Goal: Transaction & Acquisition: Purchase product/service

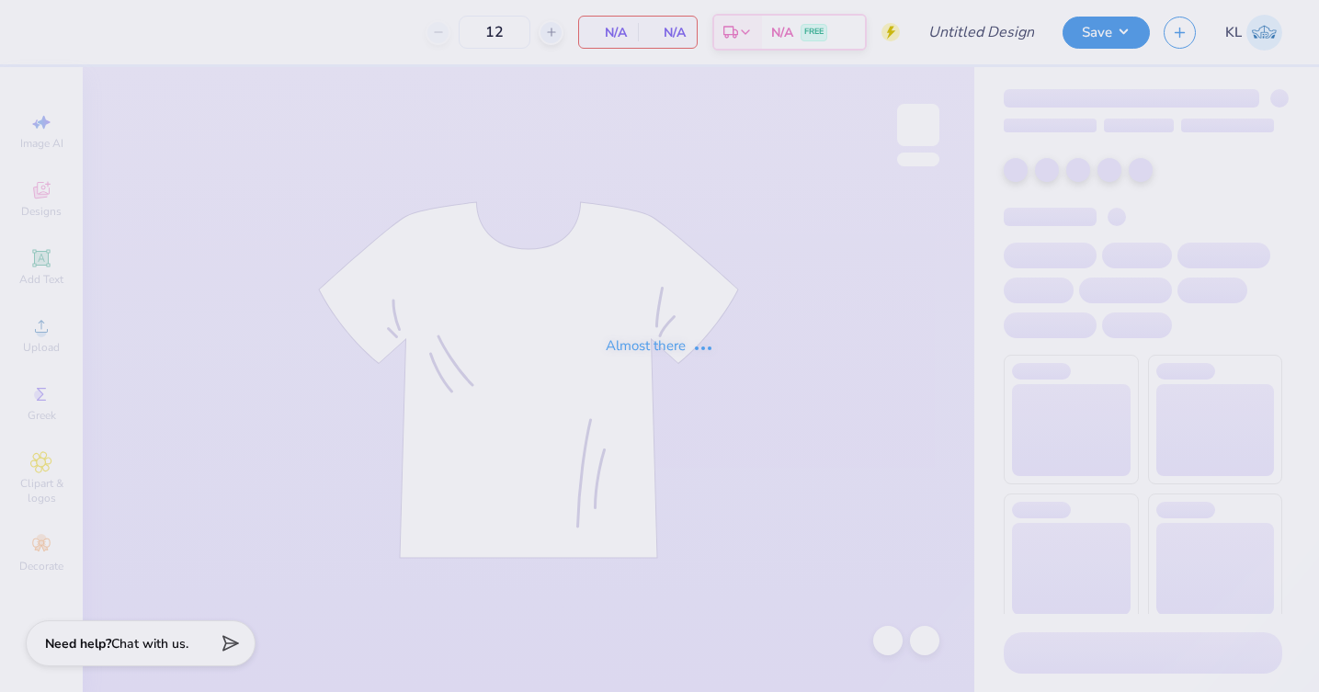
type input "KKG Parents weekend"
type input "50"
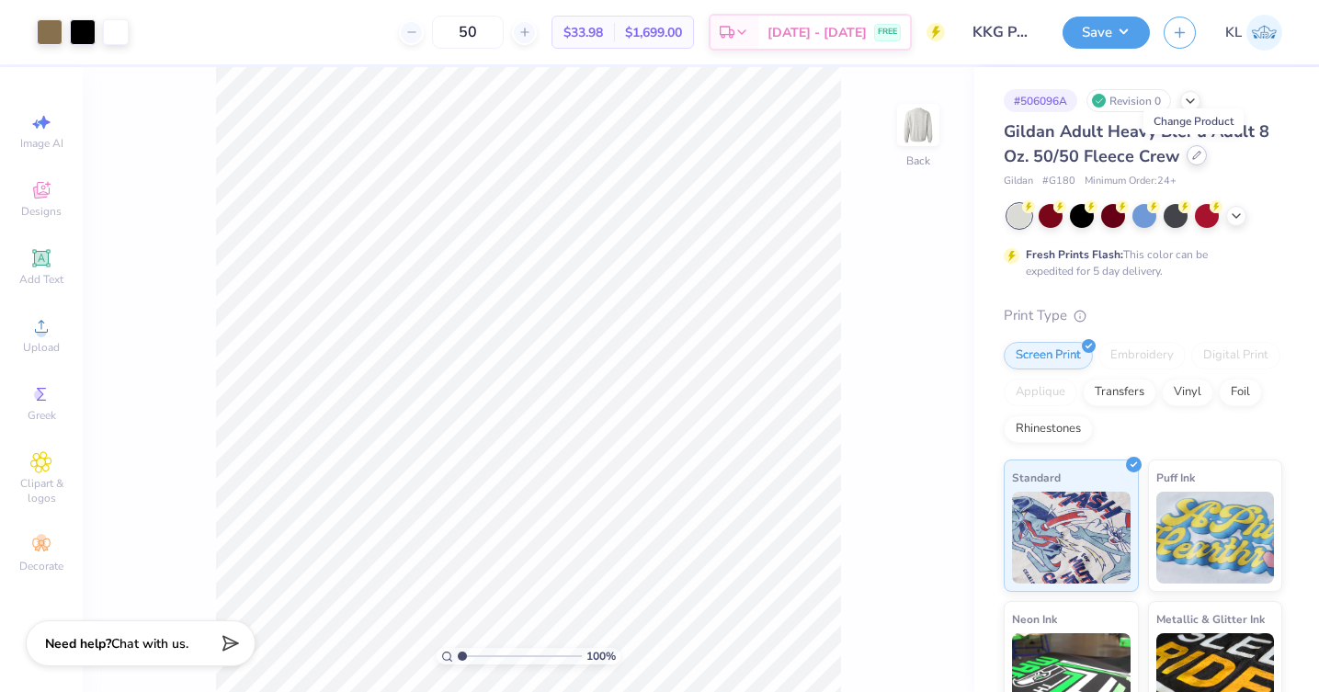
click at [1197, 156] on icon at bounding box center [1196, 155] width 9 height 9
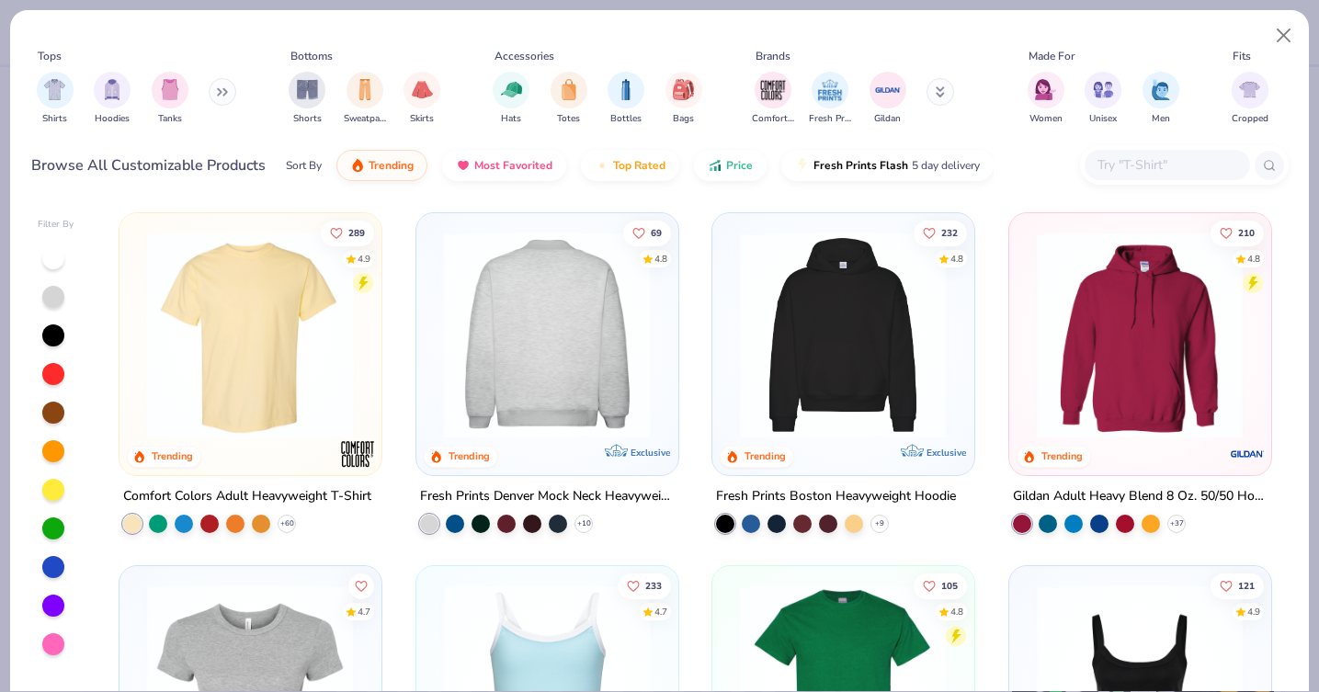
click at [596, 312] on img at bounding box center [547, 335] width 224 height 207
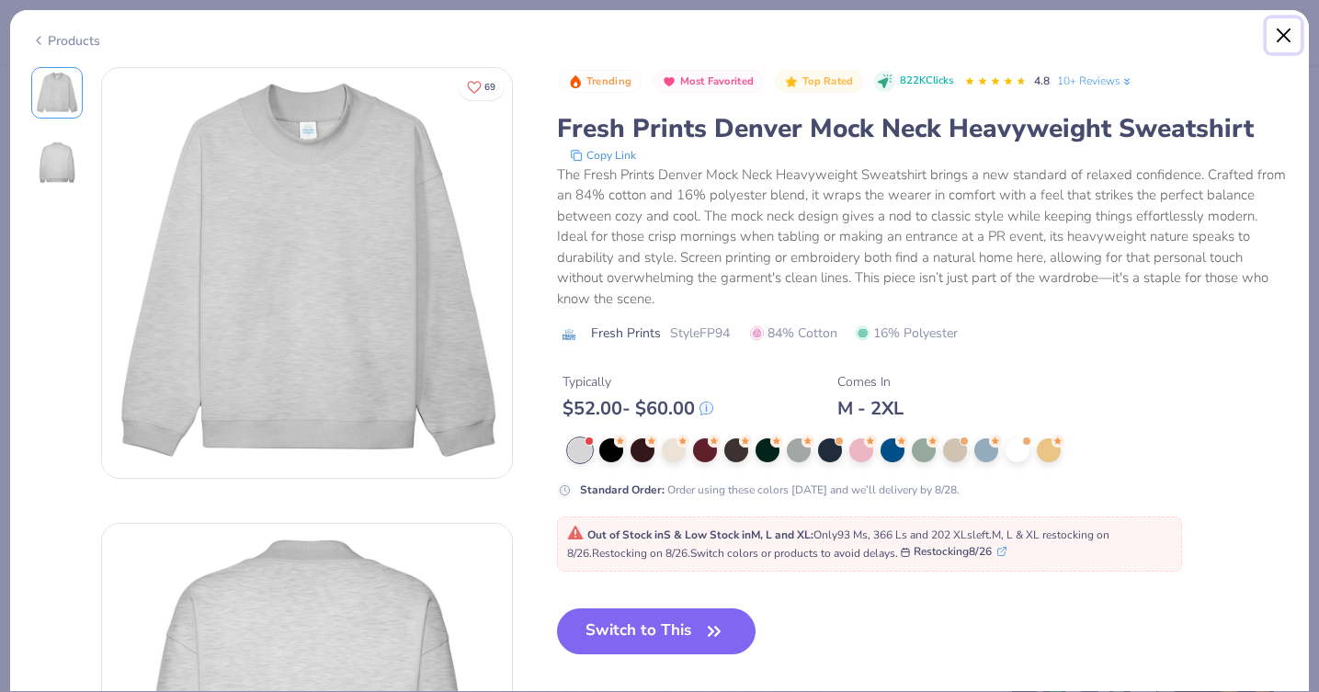
click at [1277, 37] on button "Close" at bounding box center [1283, 35] width 35 height 35
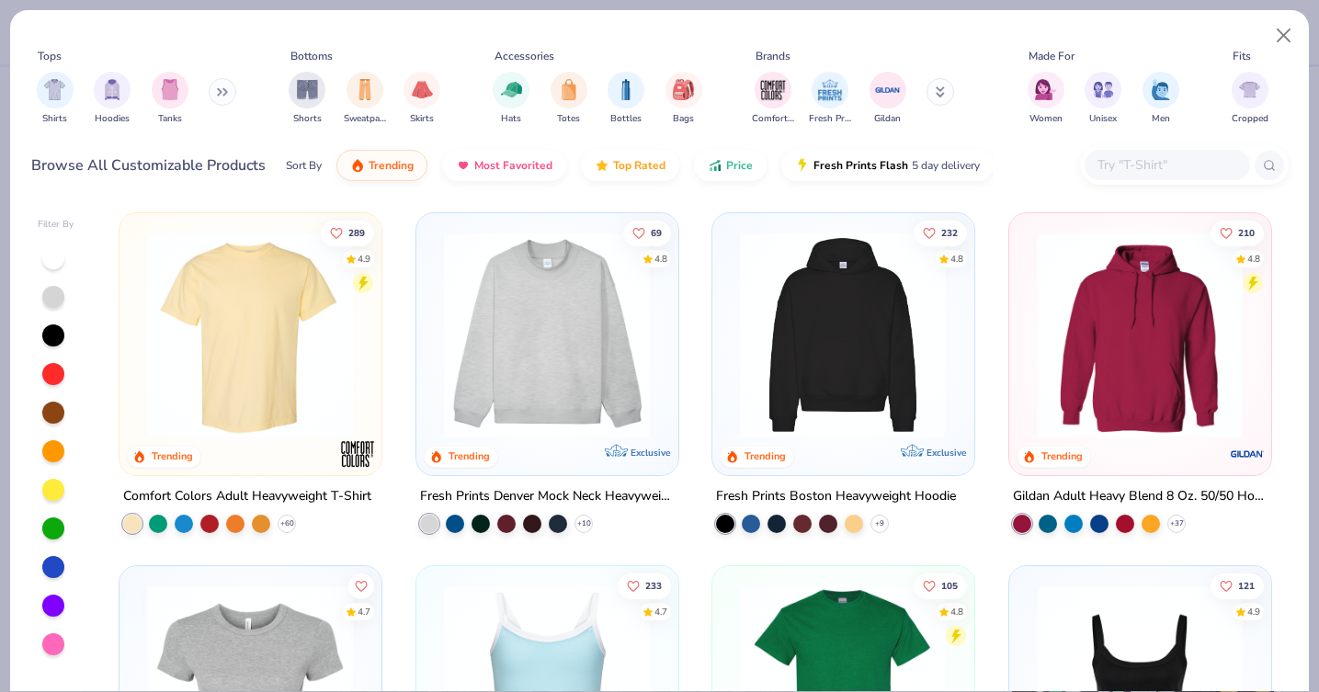
click at [1017, 168] on div "Browse All Customizable Products Sort By Trending Most Favorited Top Rated Pric…" at bounding box center [659, 165] width 1257 height 51
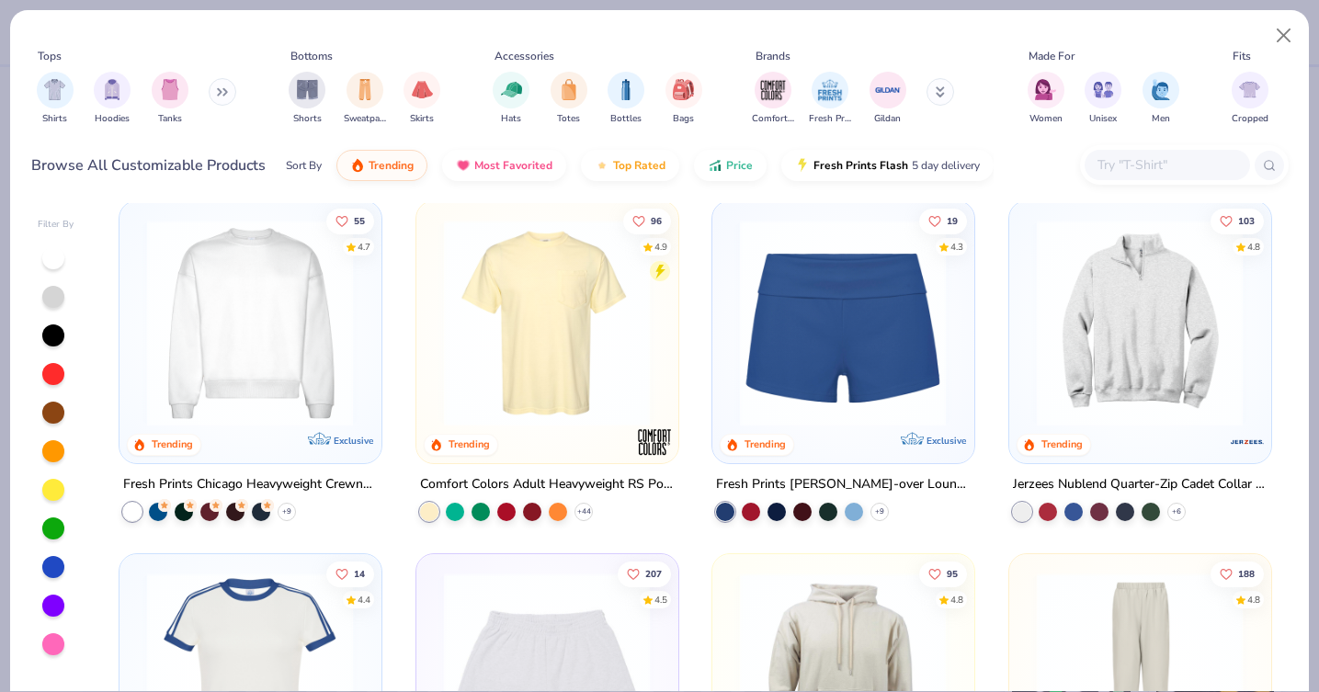
scroll to position [1414, 0]
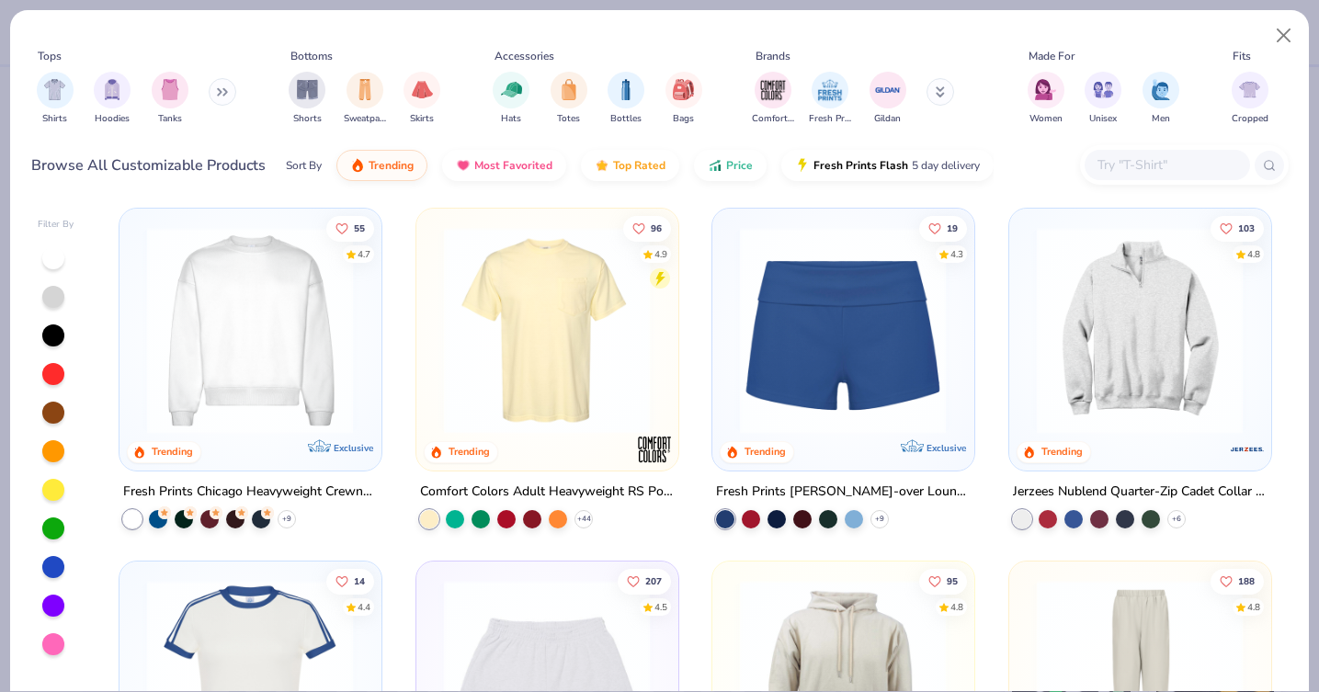
click at [277, 285] on img at bounding box center [250, 330] width 224 height 207
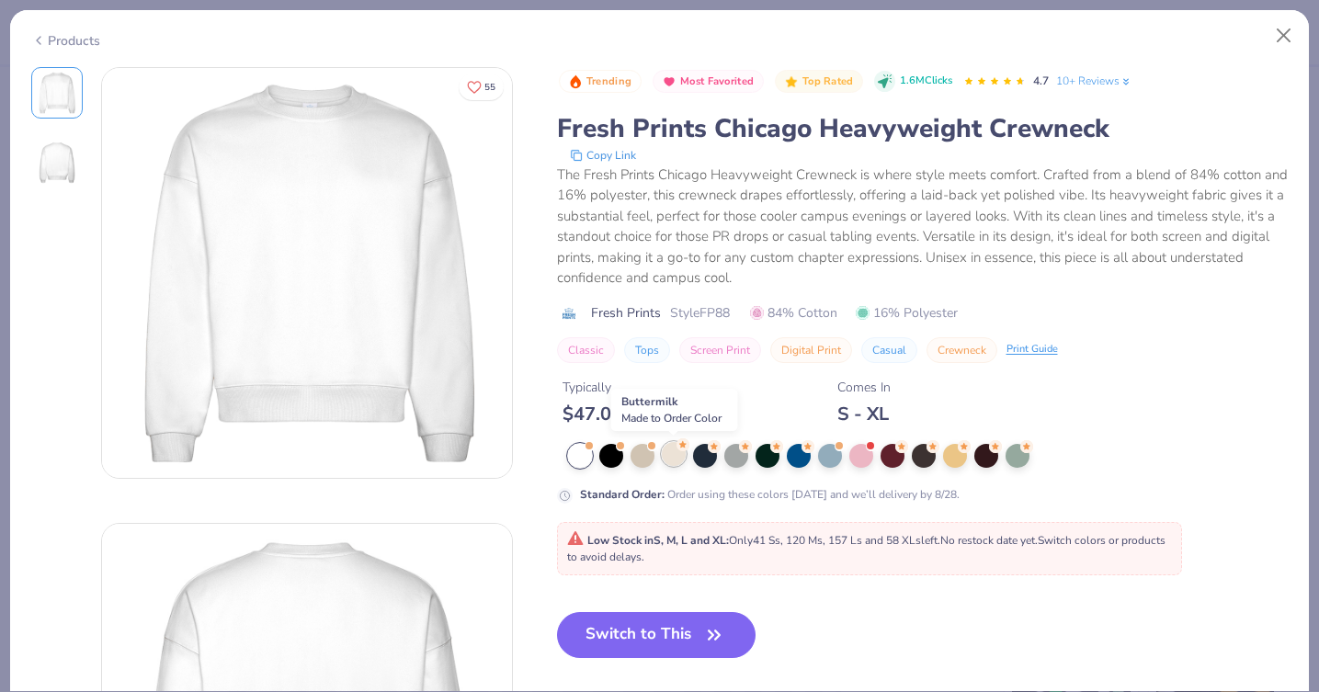
click at [673, 455] on div at bounding box center [674, 454] width 24 height 24
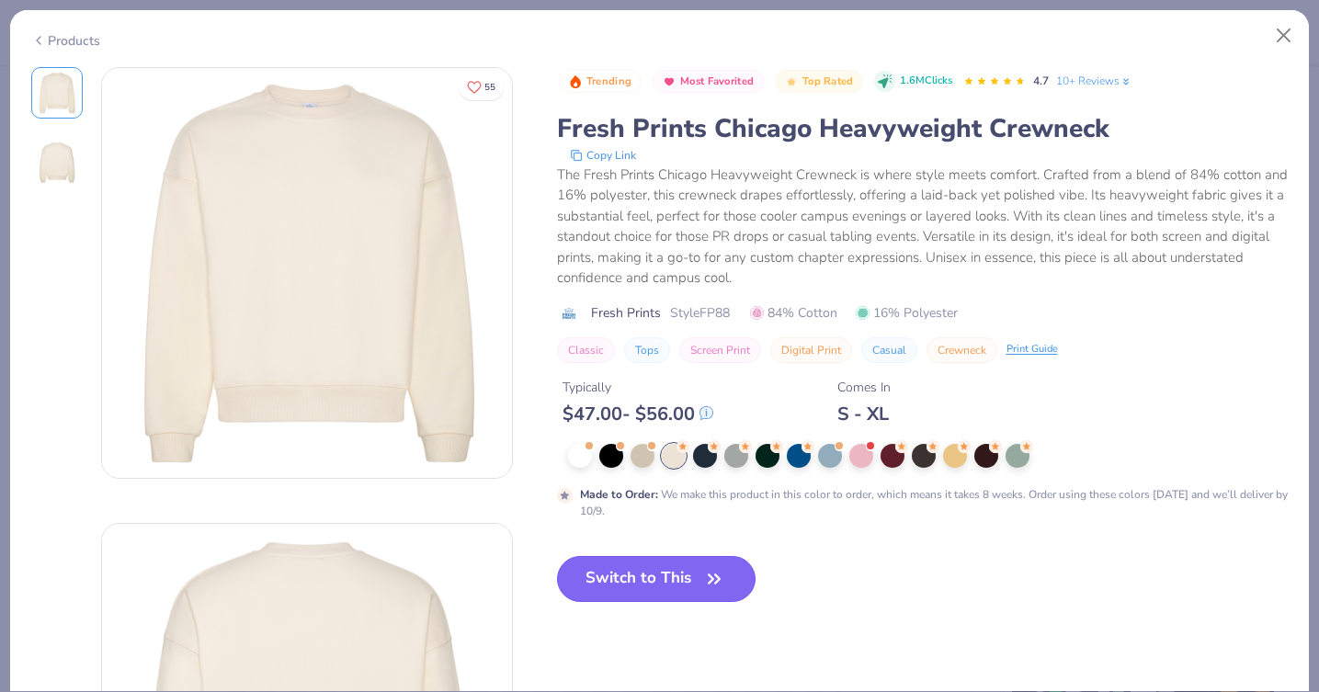
click at [685, 574] on button "Switch to This" at bounding box center [656, 579] width 199 height 46
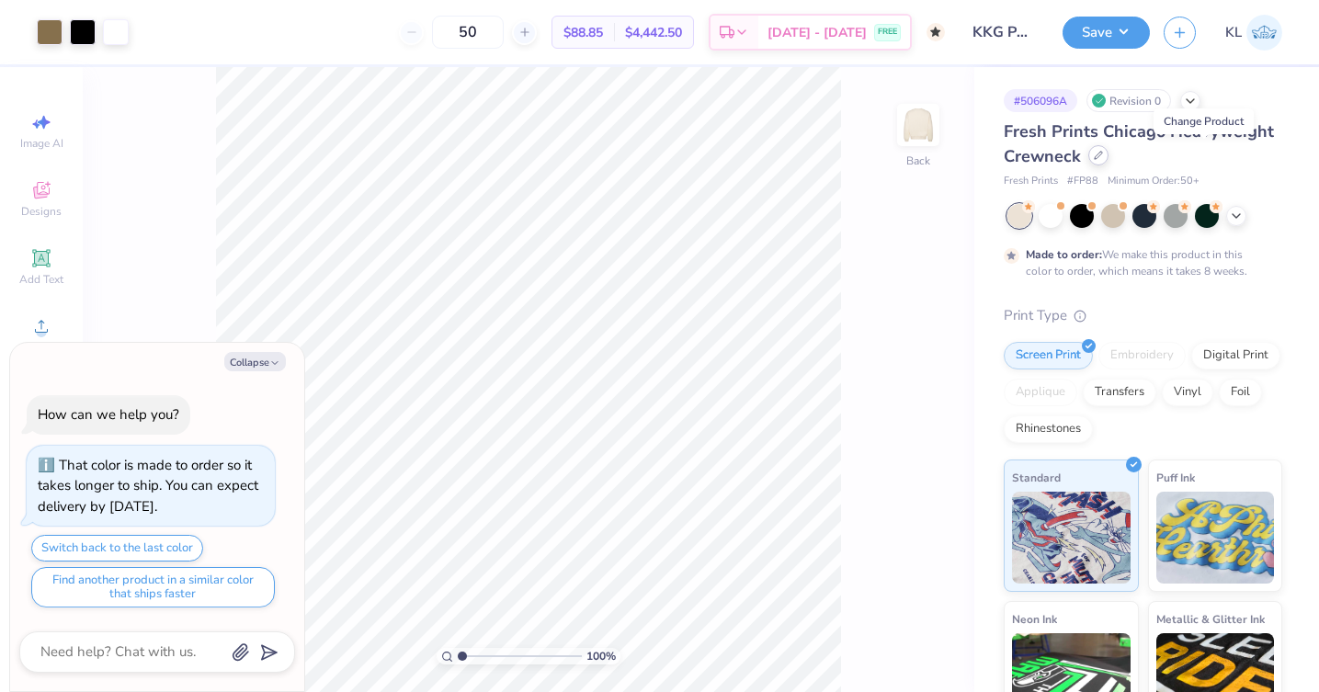
click at [1108, 153] on div at bounding box center [1098, 155] width 20 height 20
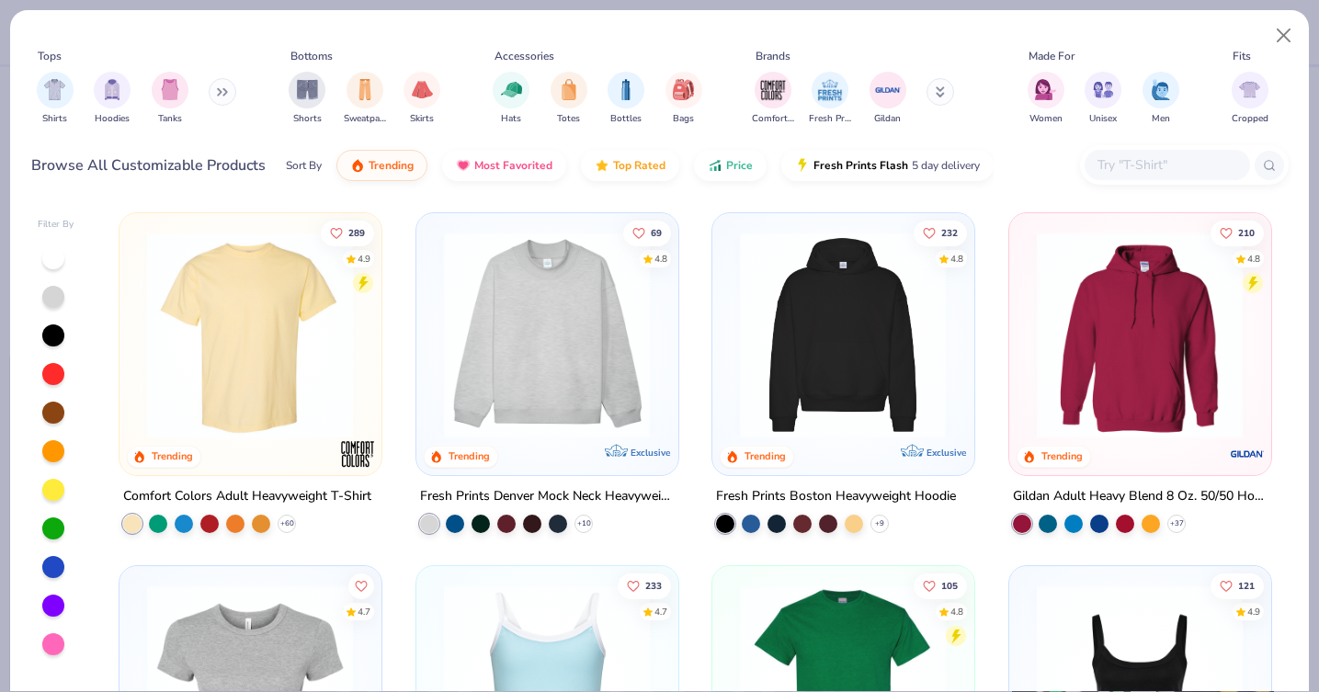
click at [1029, 148] on div "Browse All Customizable Products Sort By Trending Most Favorited Top Rated Pric…" at bounding box center [659, 165] width 1257 height 51
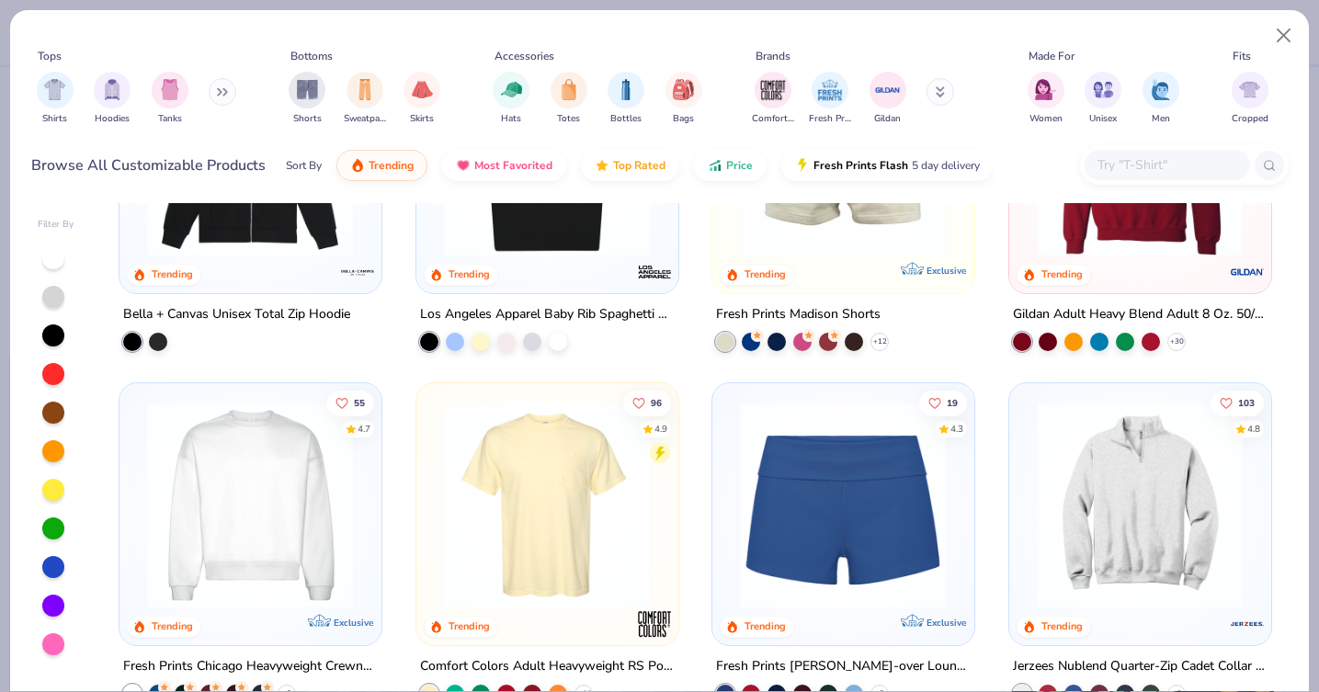
scroll to position [1349, 0]
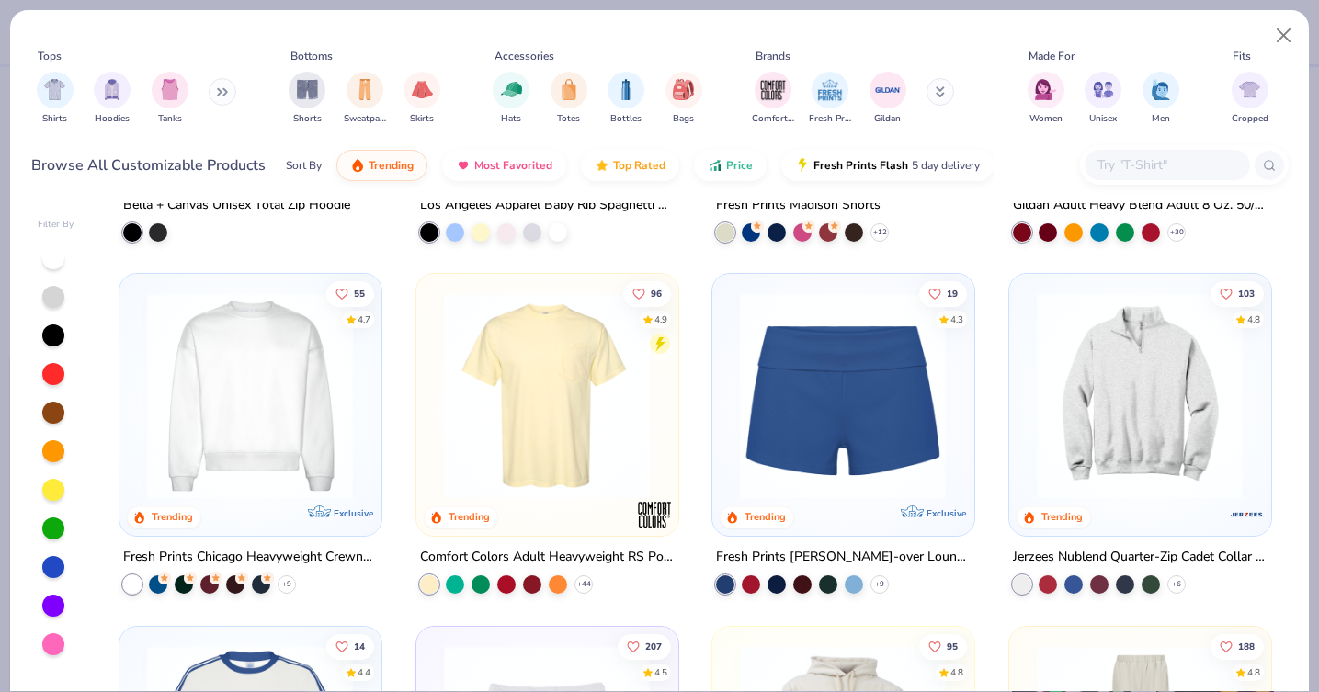
click at [885, 420] on img at bounding box center [843, 395] width 224 height 207
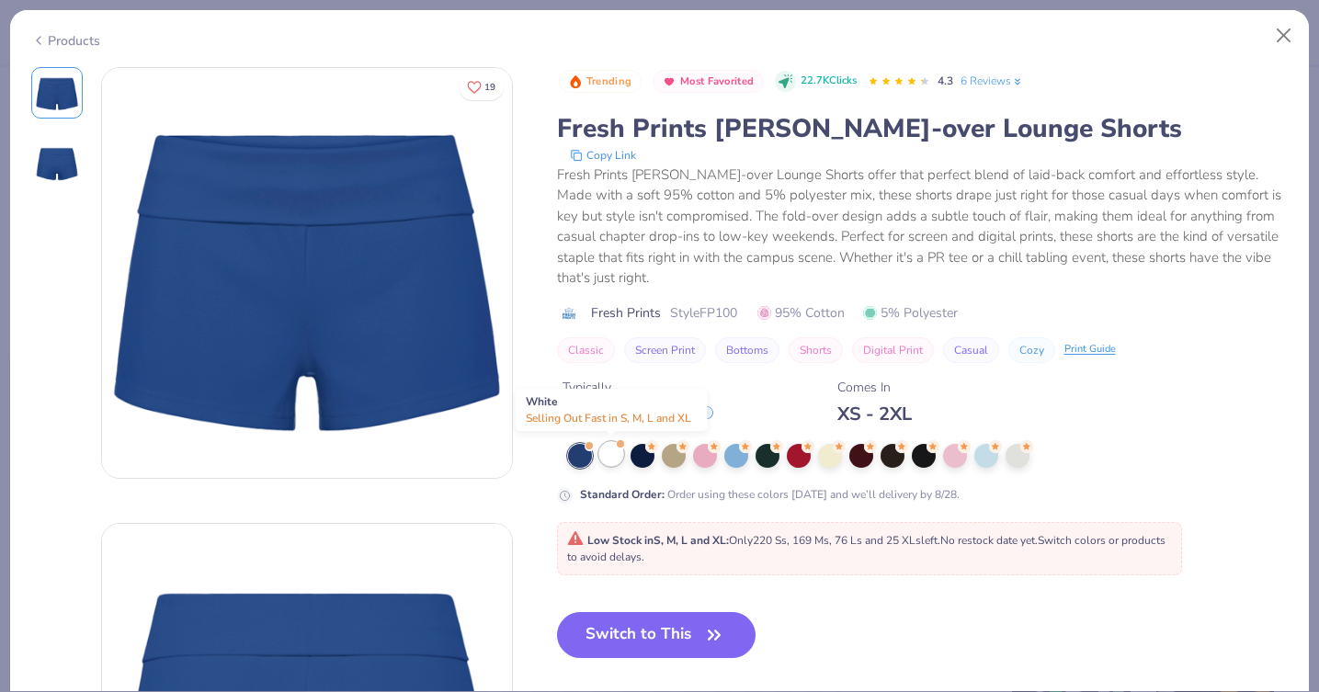
click at [619, 457] on div at bounding box center [611, 454] width 24 height 24
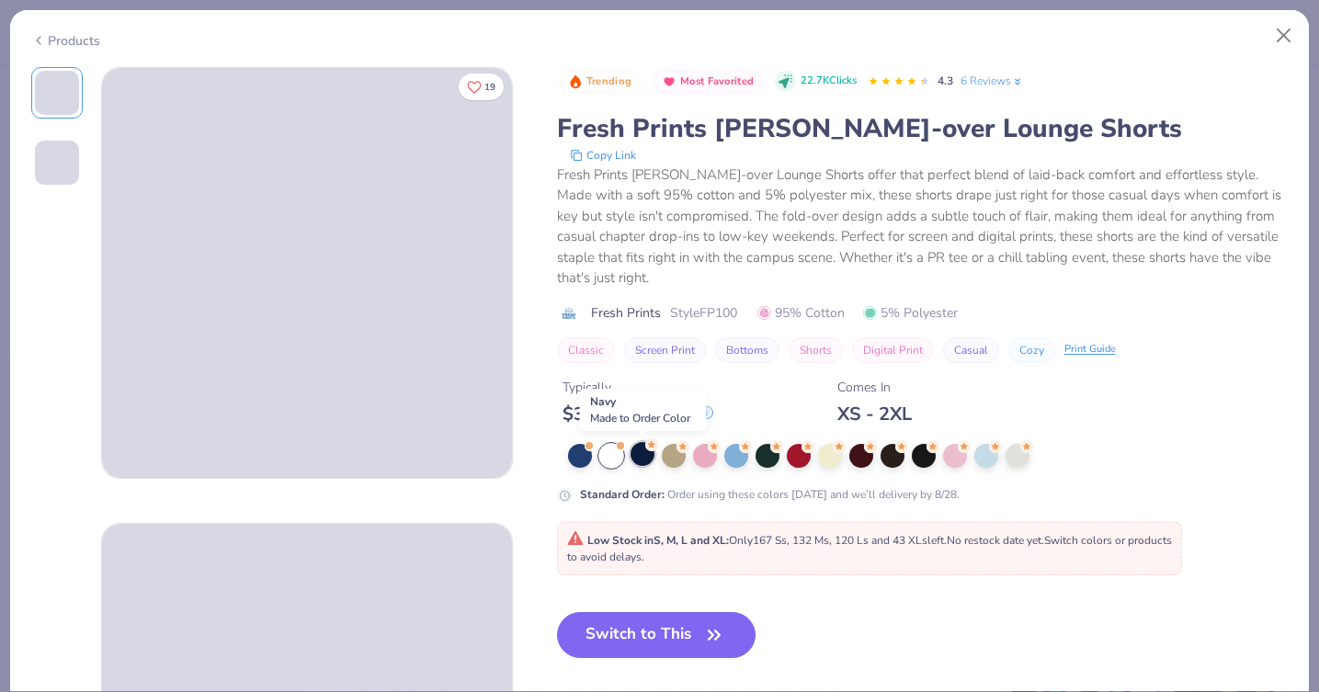
click at [639, 456] on div at bounding box center [642, 454] width 24 height 24
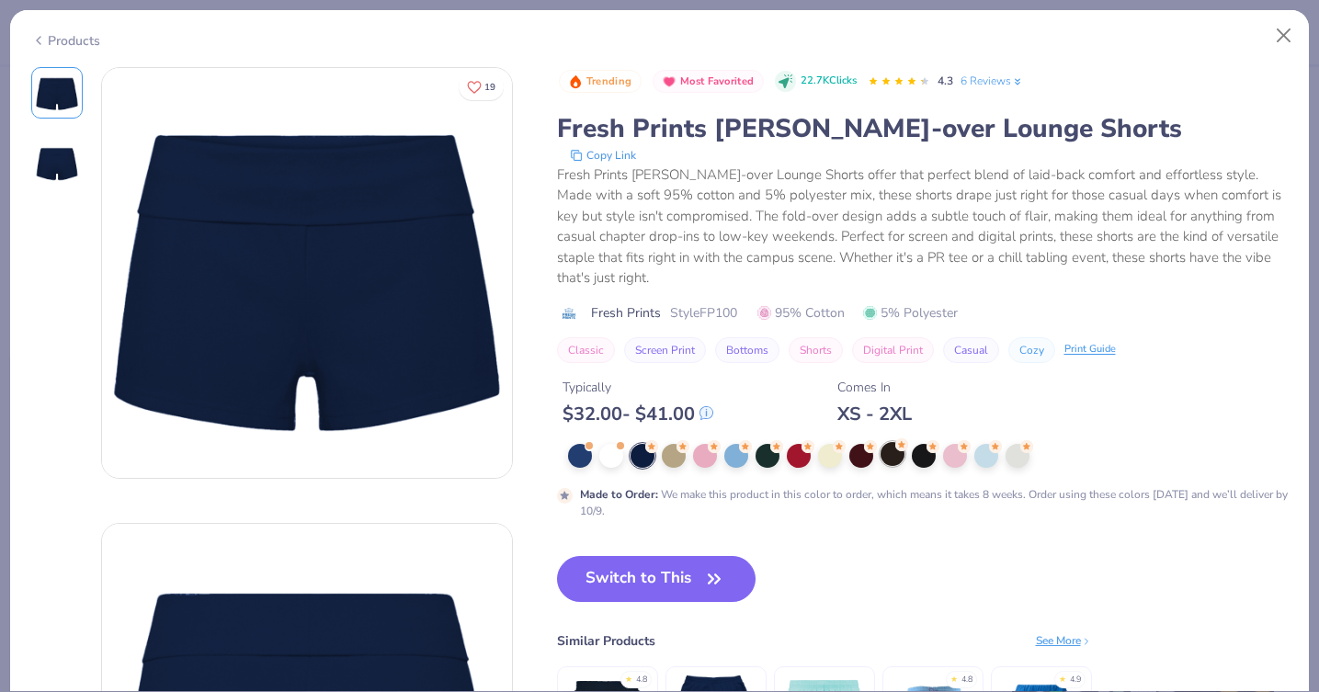
click at [894, 461] on div at bounding box center [892, 454] width 24 height 24
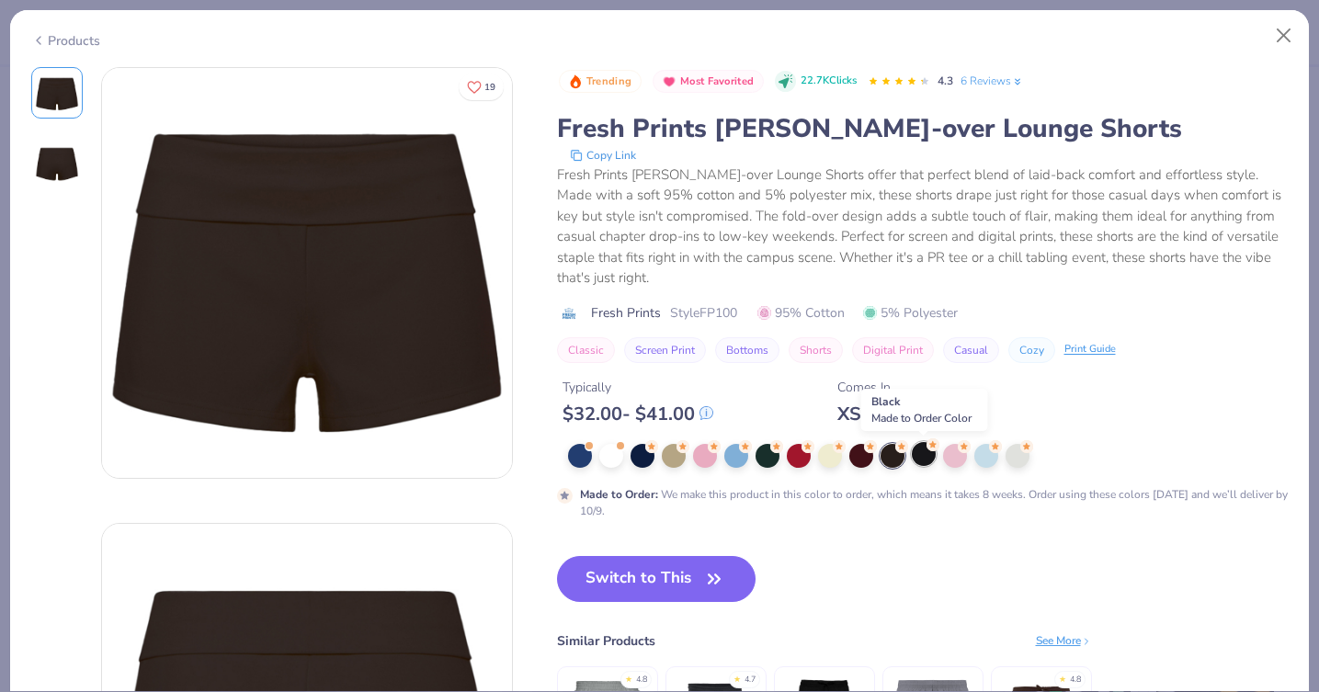
click at [928, 457] on div at bounding box center [924, 454] width 24 height 24
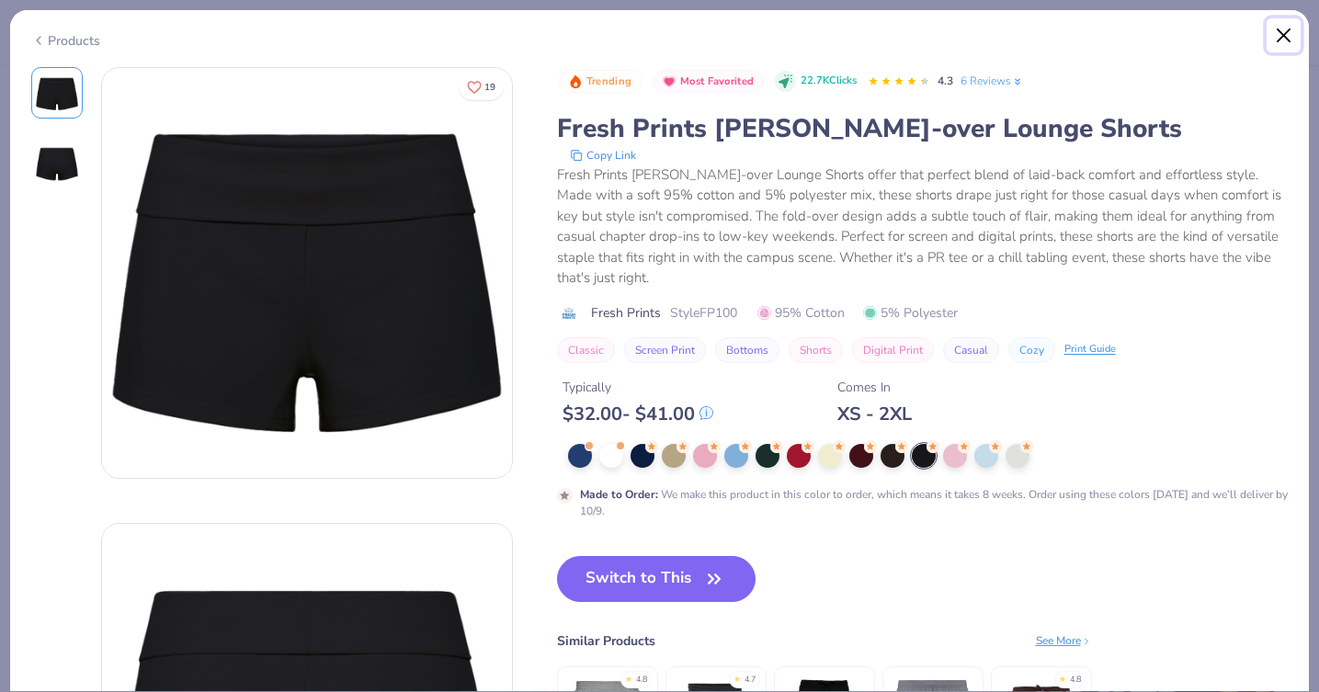
click at [1288, 35] on button "Close" at bounding box center [1283, 35] width 35 height 35
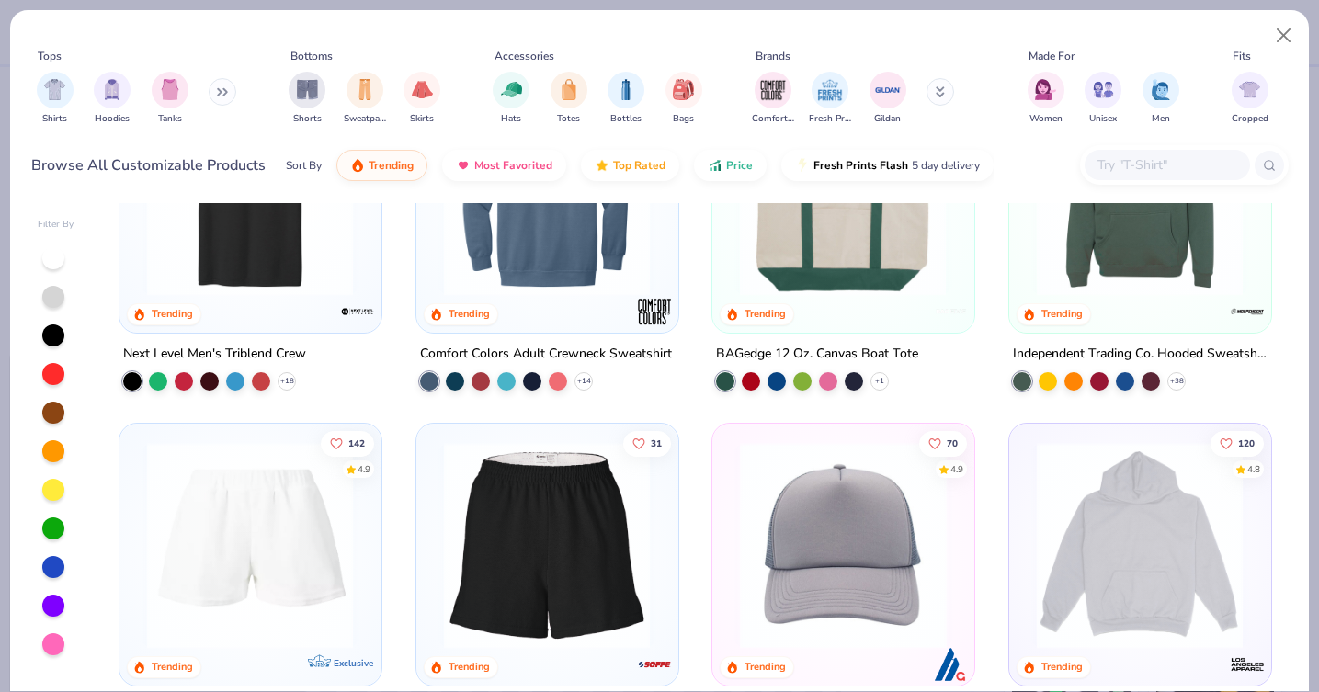
scroll to position [2845, 0]
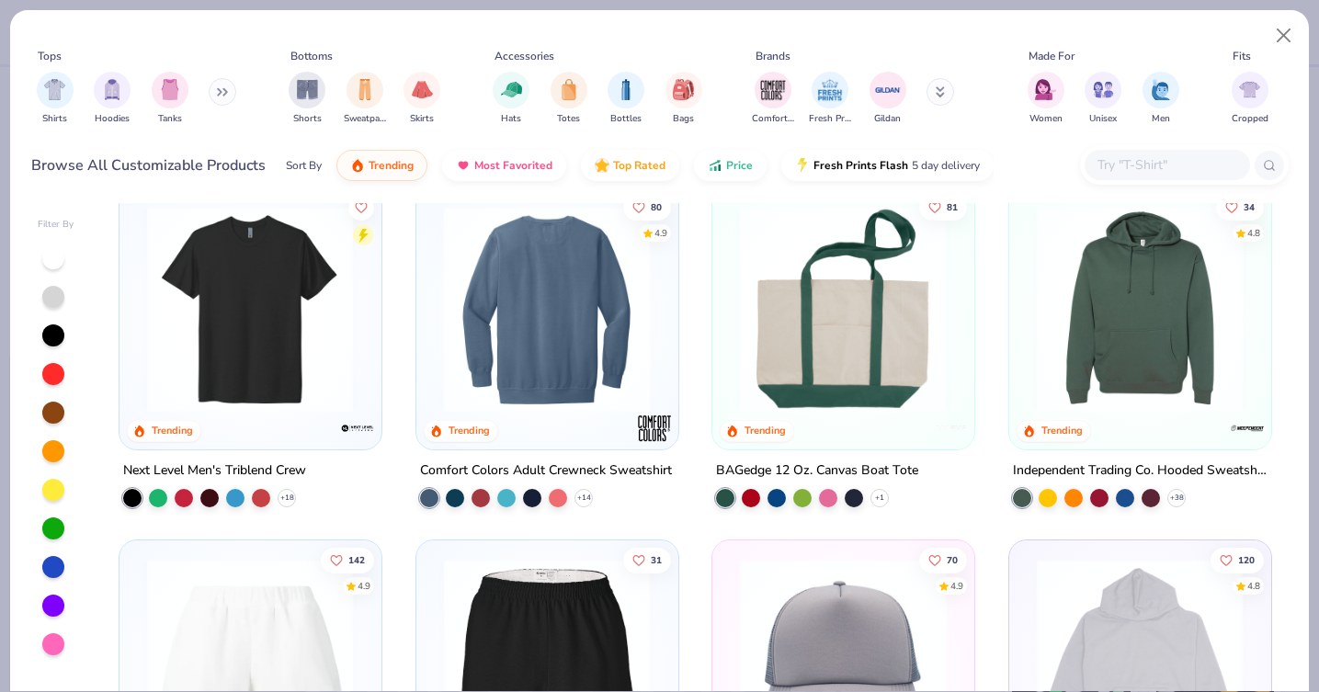
click at [578, 346] on img at bounding box center [547, 309] width 224 height 207
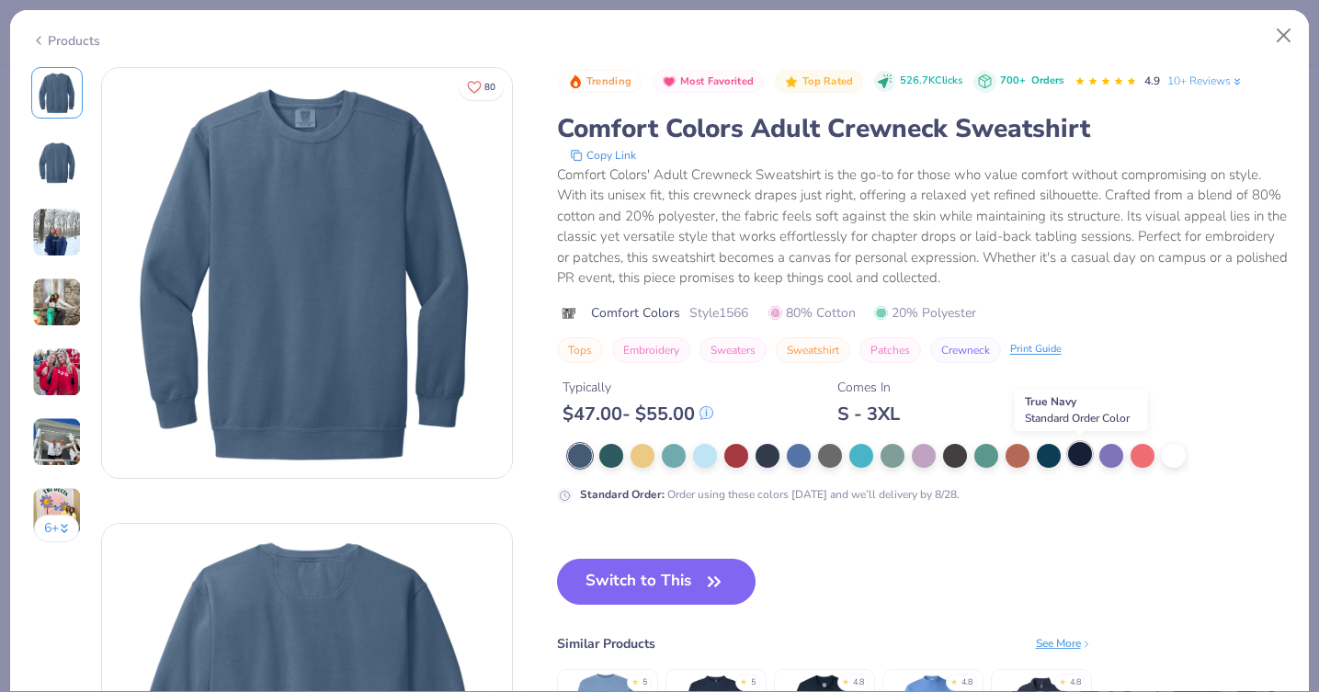
click at [1079, 455] on div at bounding box center [1080, 454] width 24 height 24
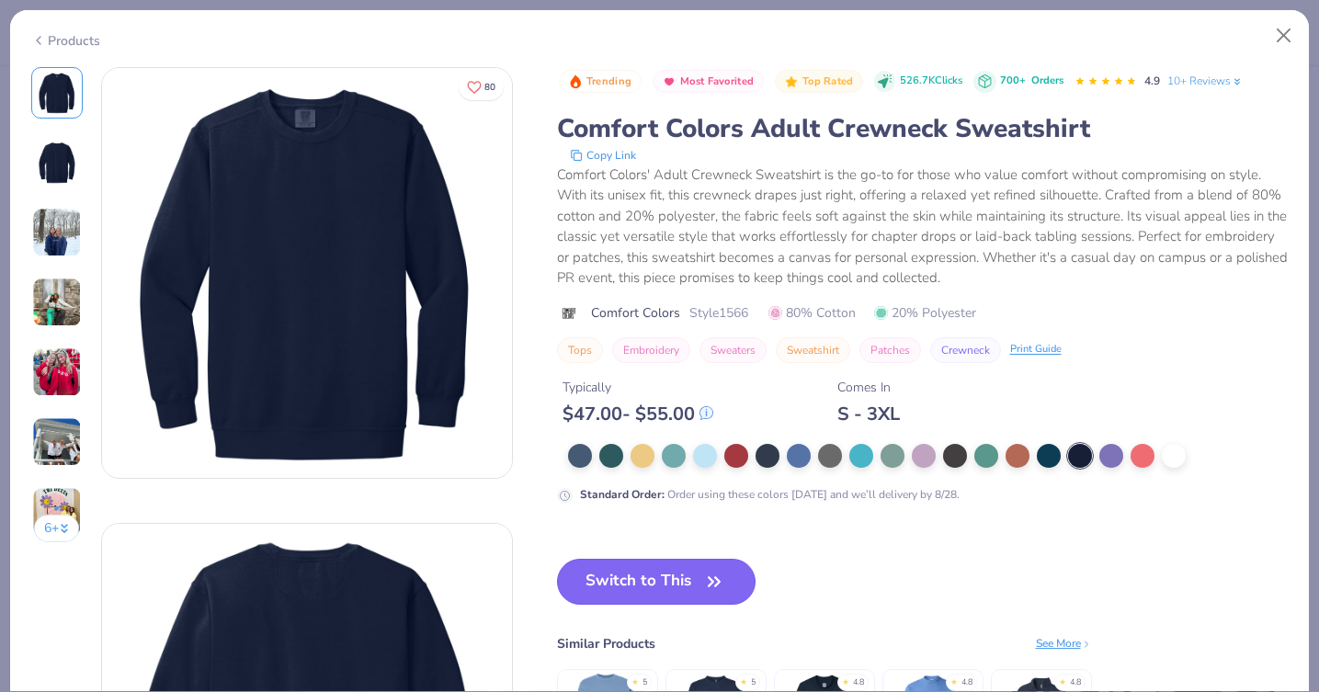
click at [676, 570] on button "Switch to This" at bounding box center [656, 582] width 199 height 46
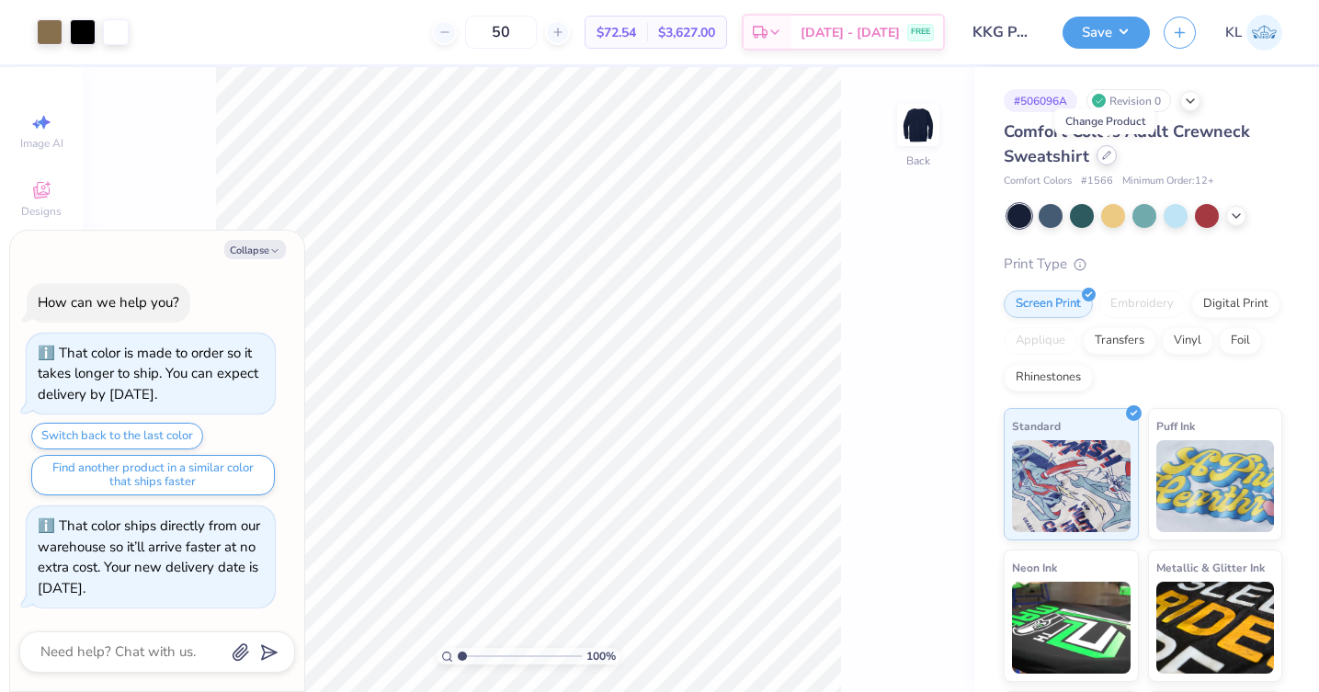
click at [1102, 154] on icon at bounding box center [1106, 155] width 9 height 9
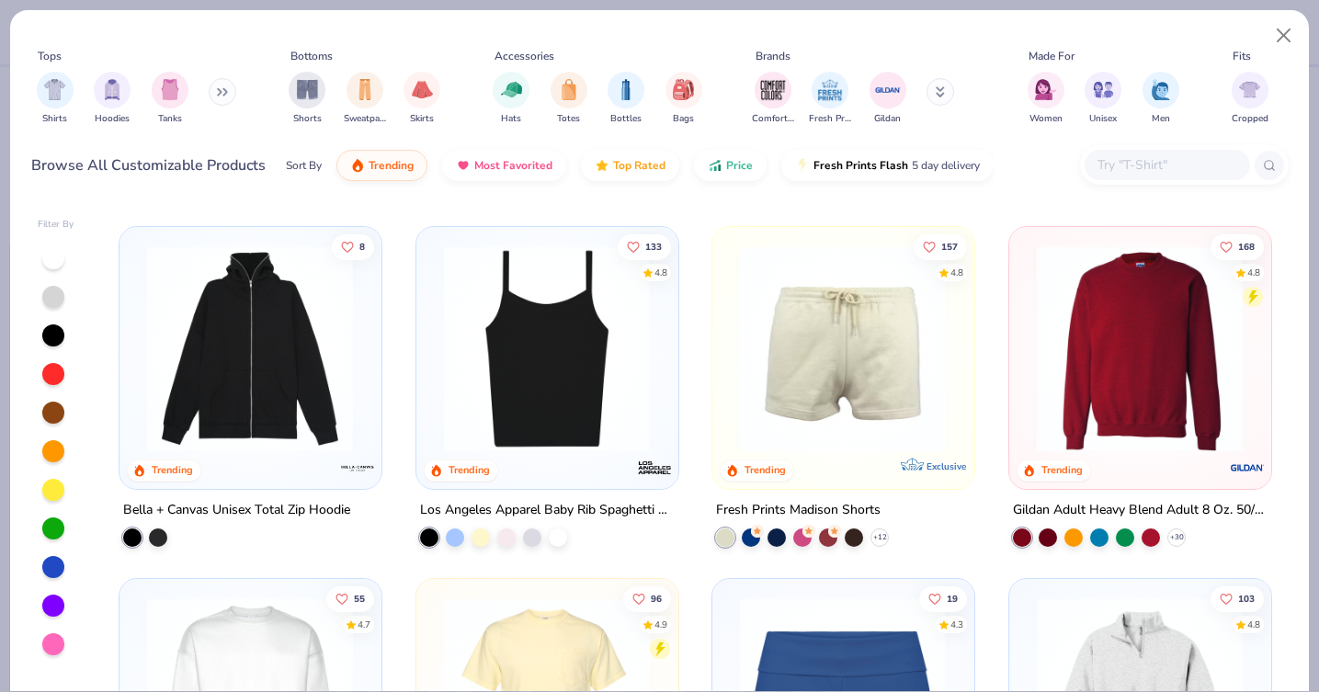
scroll to position [1017, 0]
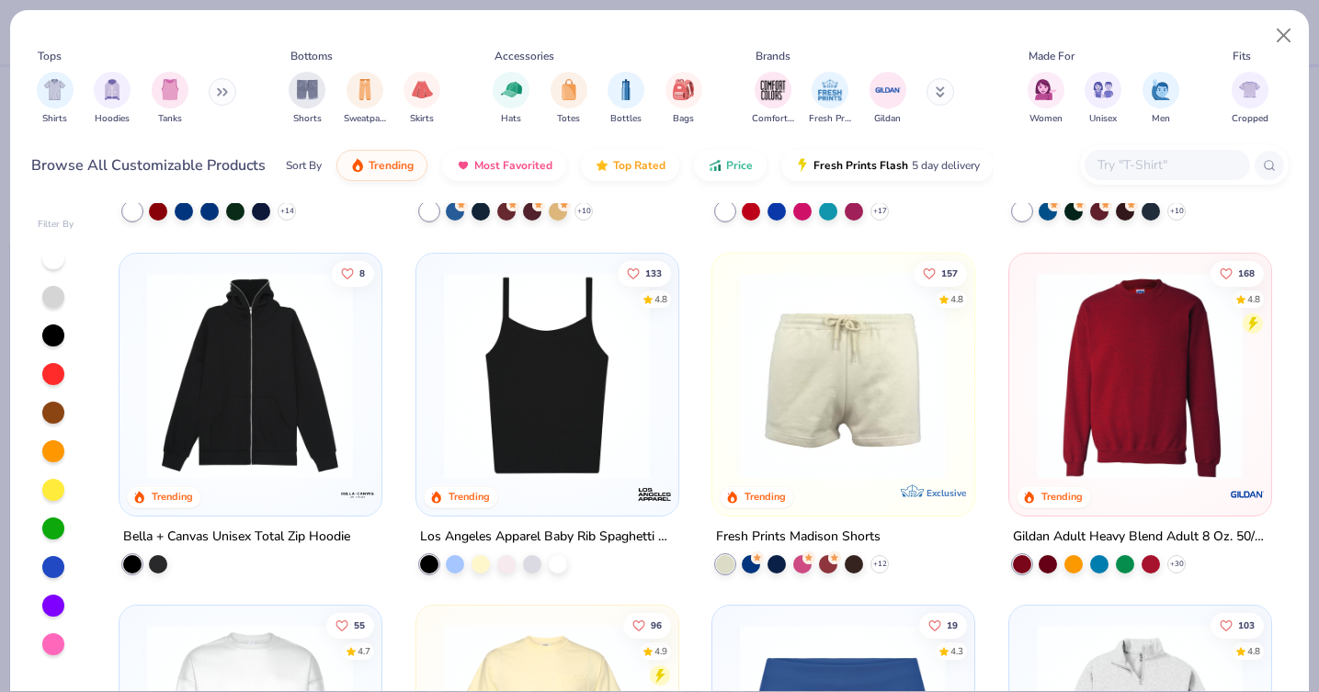
click at [1217, 334] on img at bounding box center [1139, 374] width 224 height 207
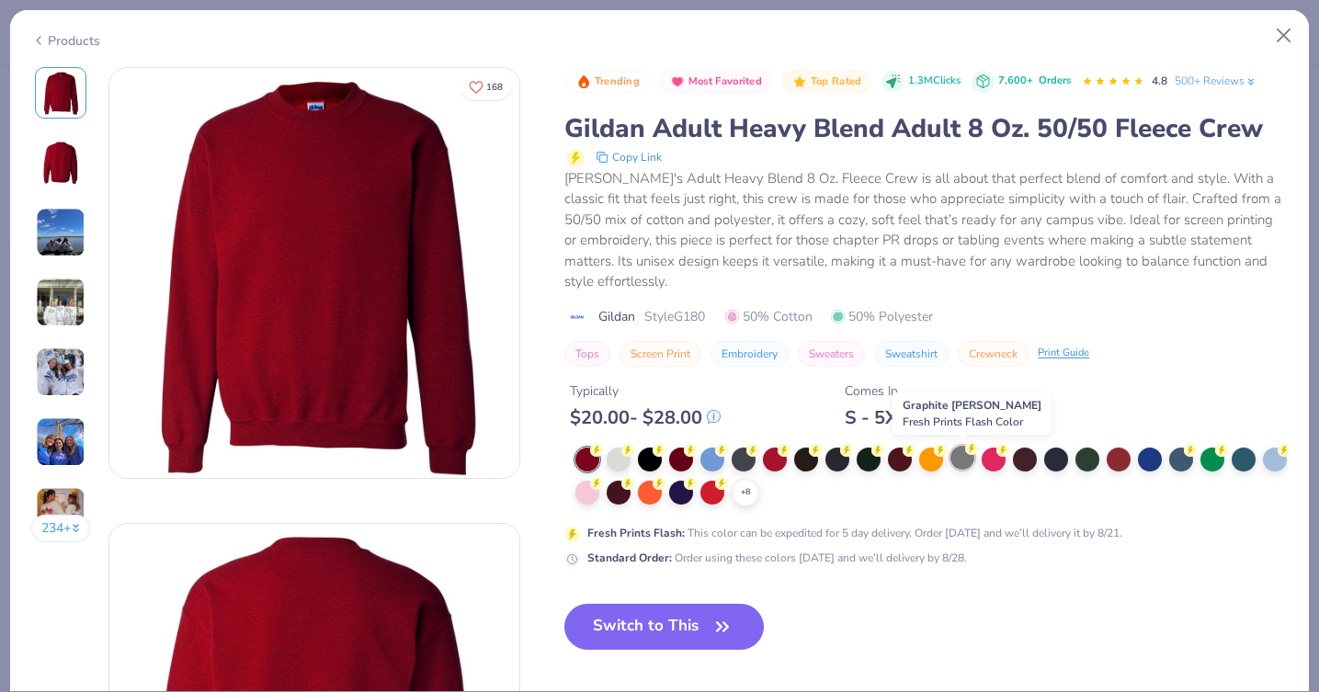
click at [957, 456] on div at bounding box center [962, 458] width 24 height 24
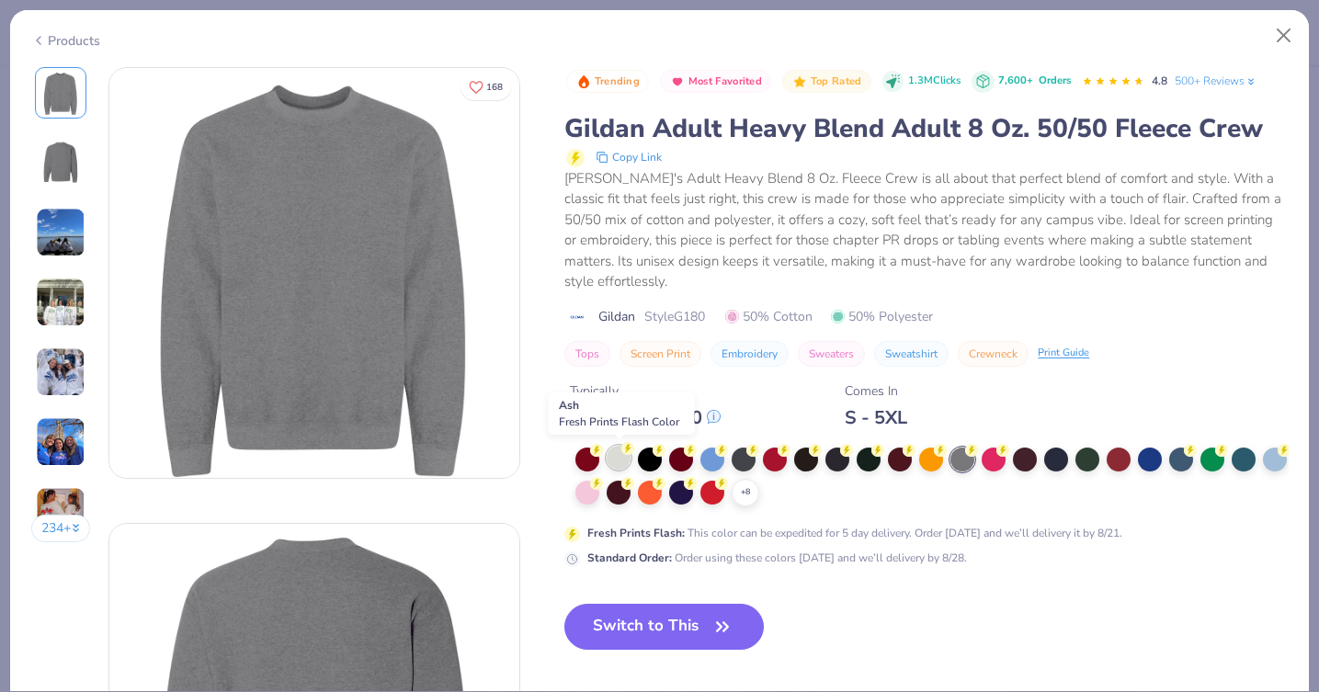
click at [622, 463] on div at bounding box center [619, 458] width 24 height 24
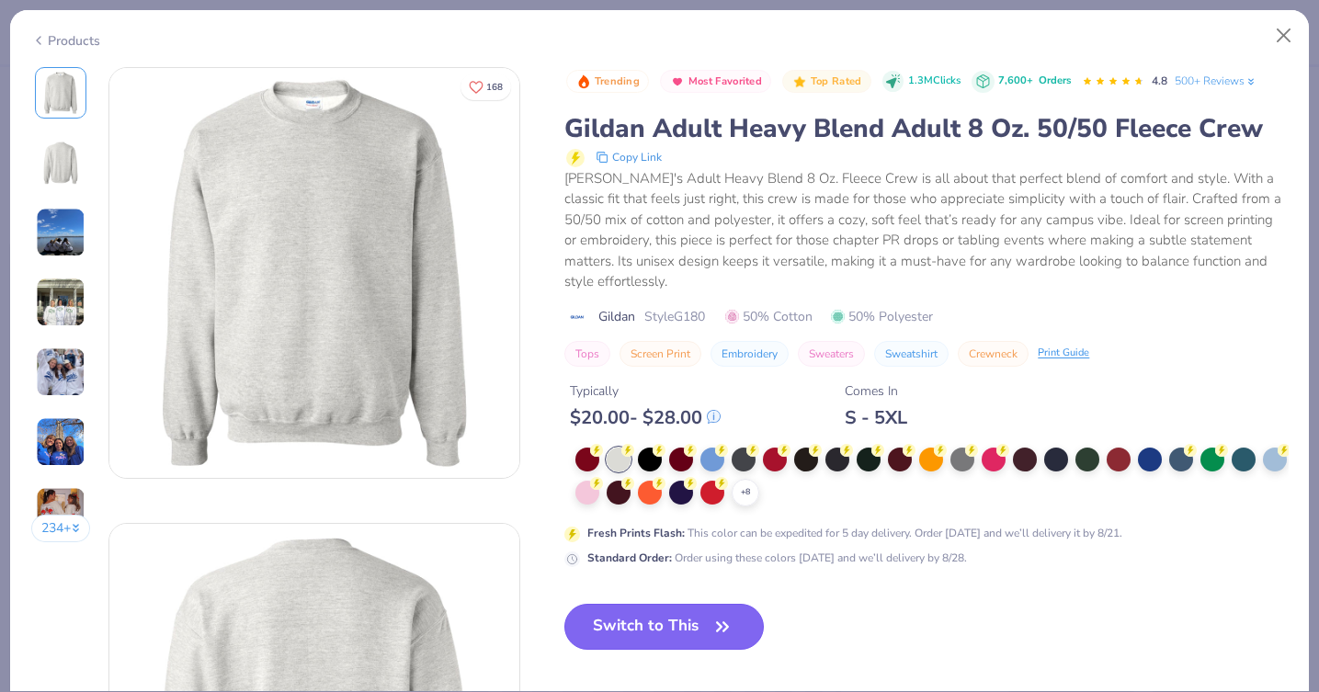
click at [660, 623] on button "Switch to This" at bounding box center [663, 627] width 199 height 46
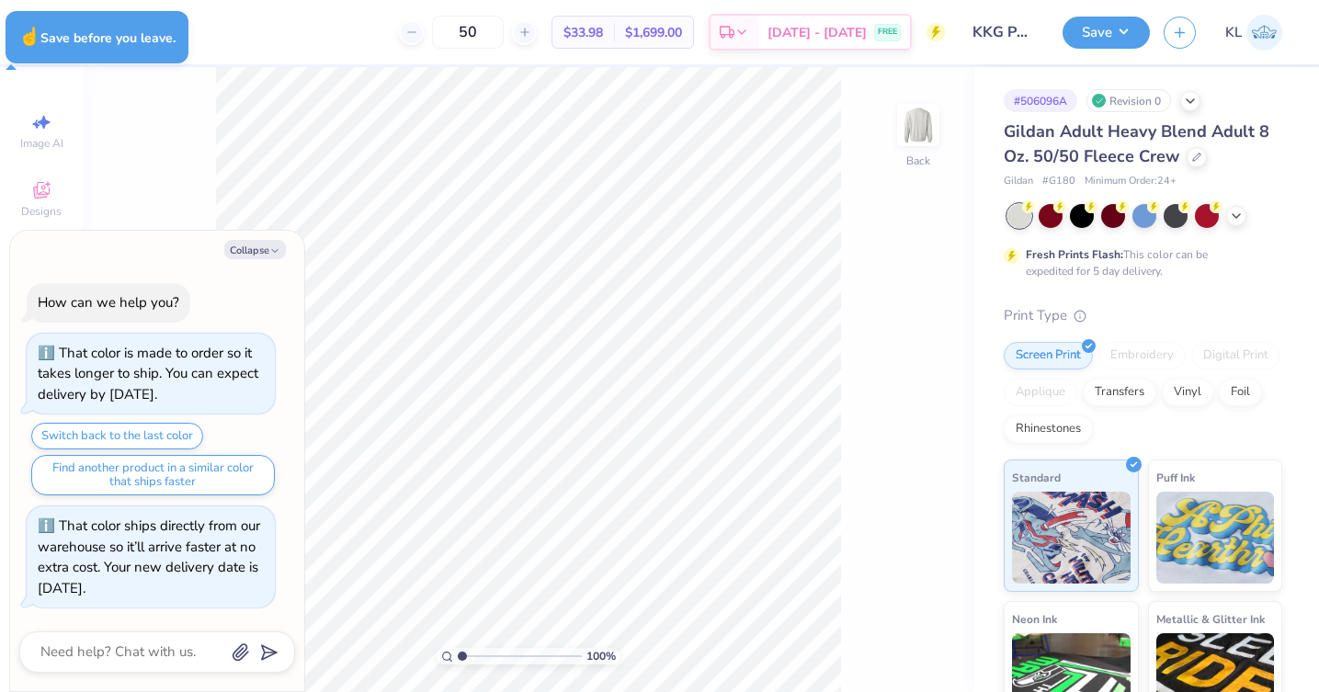
type textarea "x"
